Goal: Browse casually

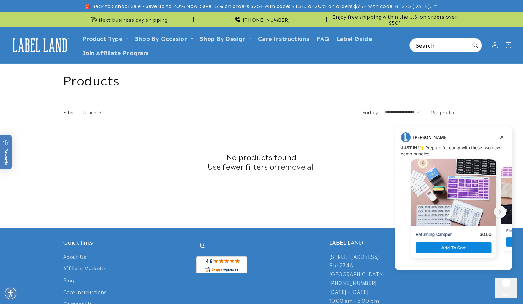
scroll to position [165, 0]
